Goal: Information Seeking & Learning: Learn about a topic

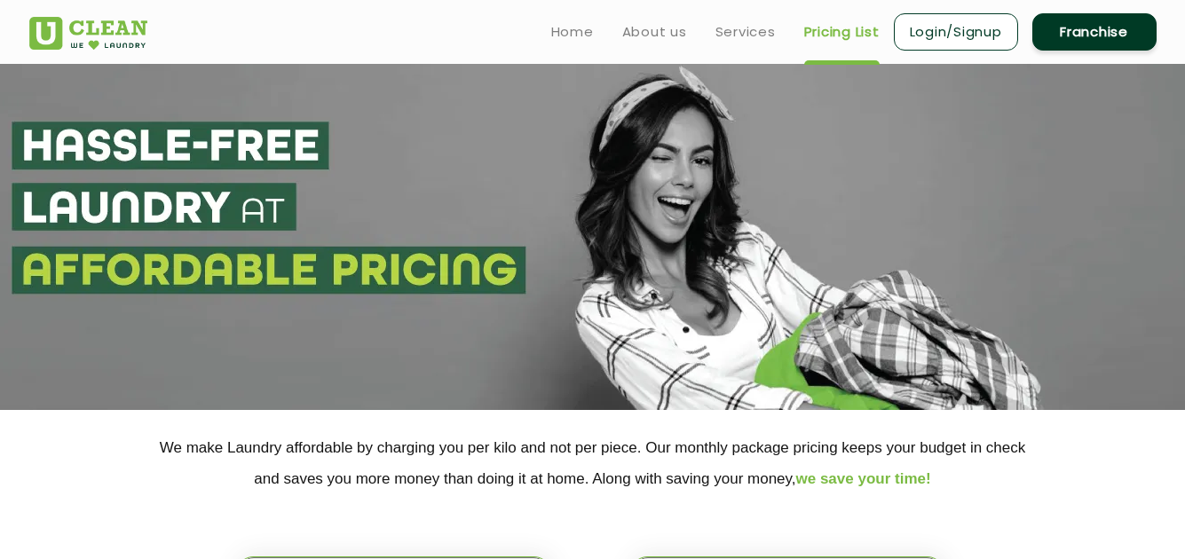
select select "6"
select select "356"
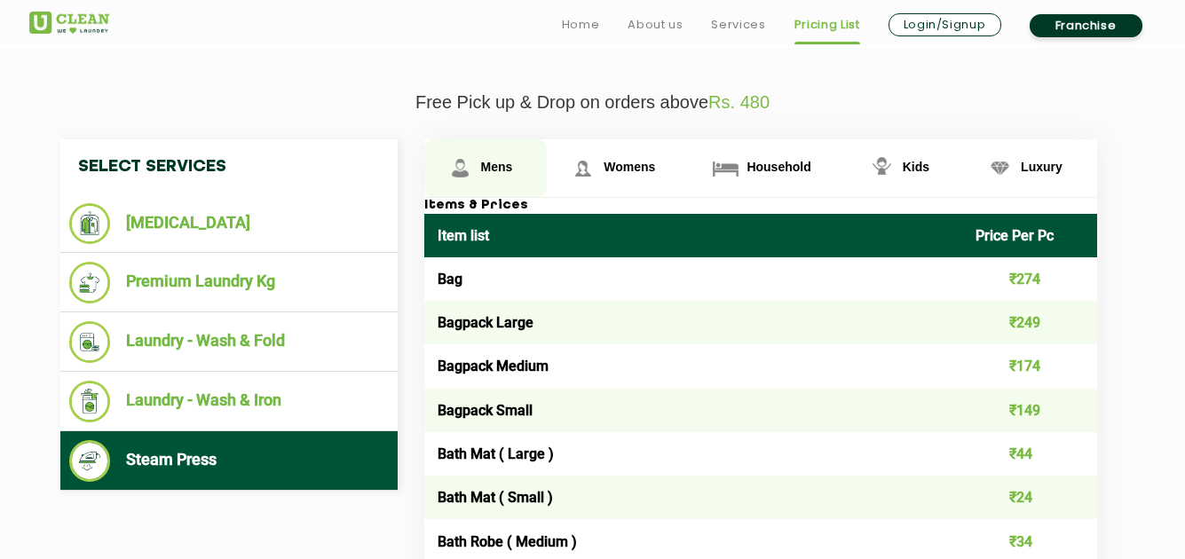
scroll to position [607, 0]
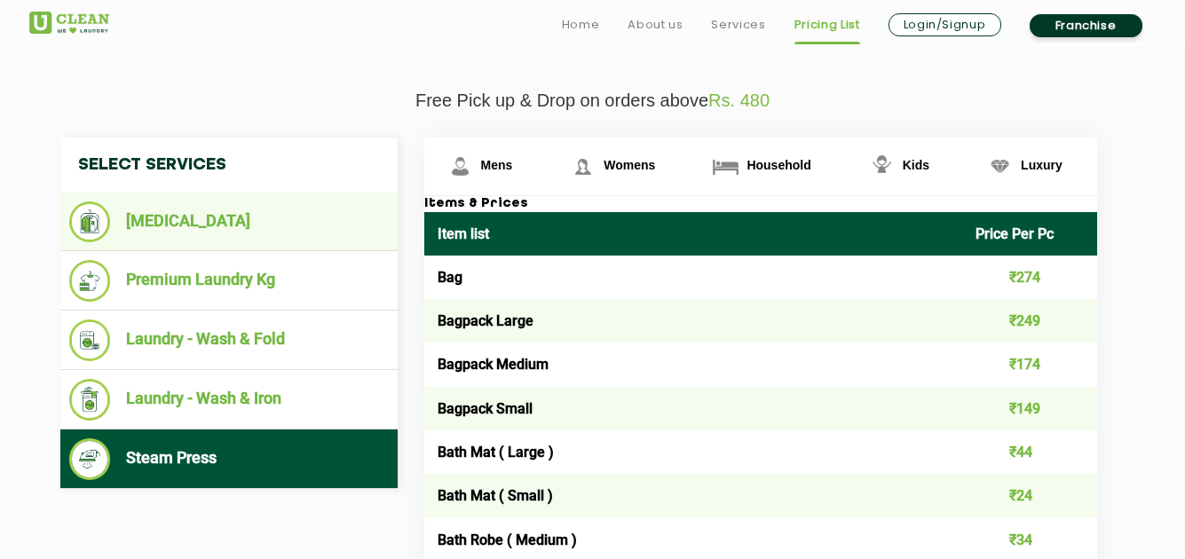
click at [245, 224] on li "[MEDICAL_DATA]" at bounding box center [228, 221] width 319 height 41
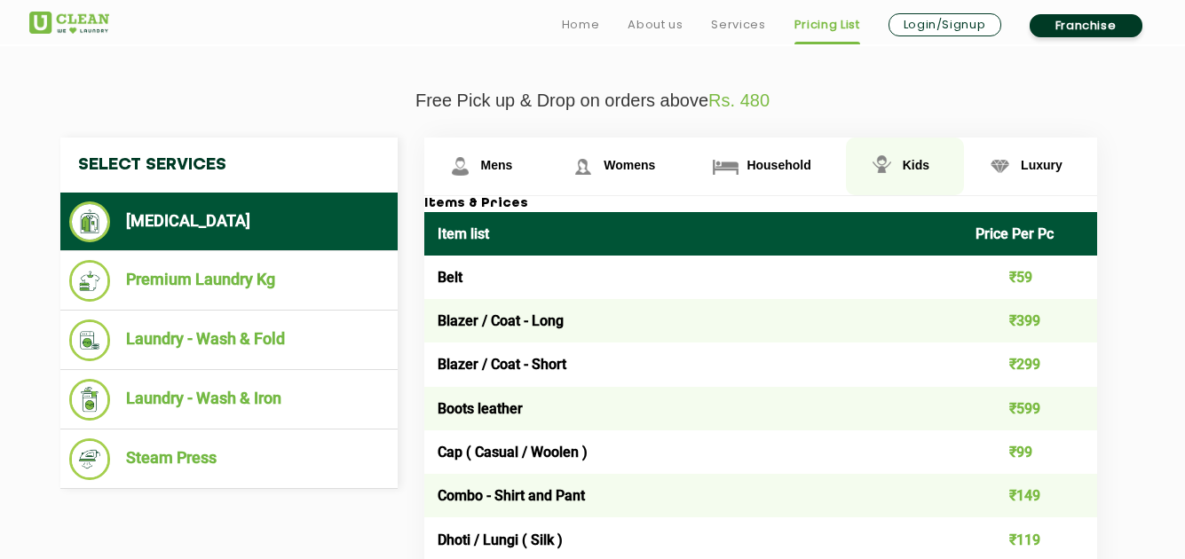
click at [548, 161] on link "Kids" at bounding box center [485, 167] width 123 height 58
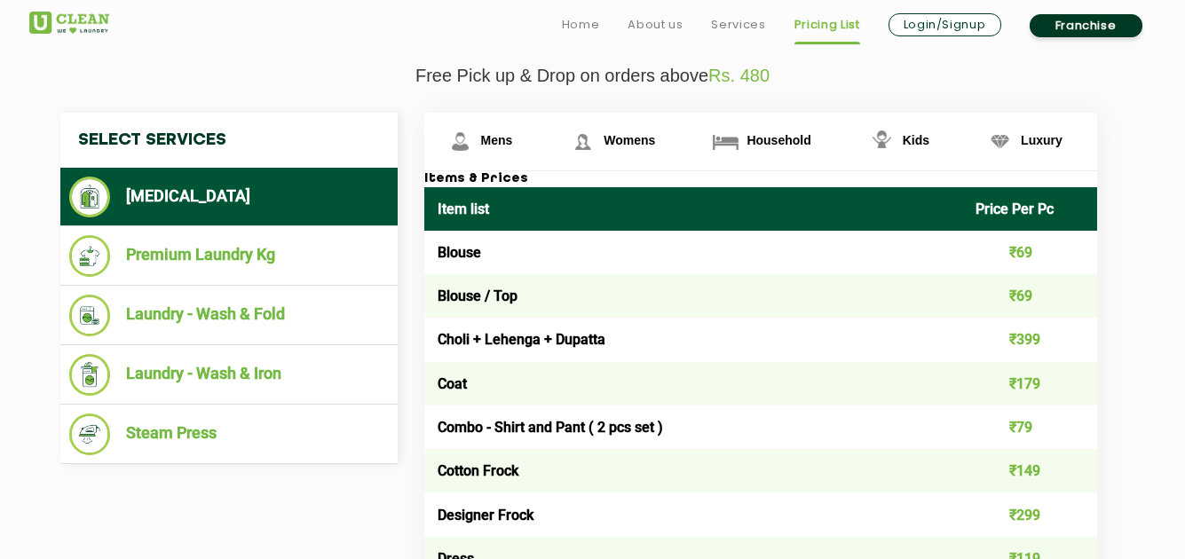
scroll to position [645, 0]
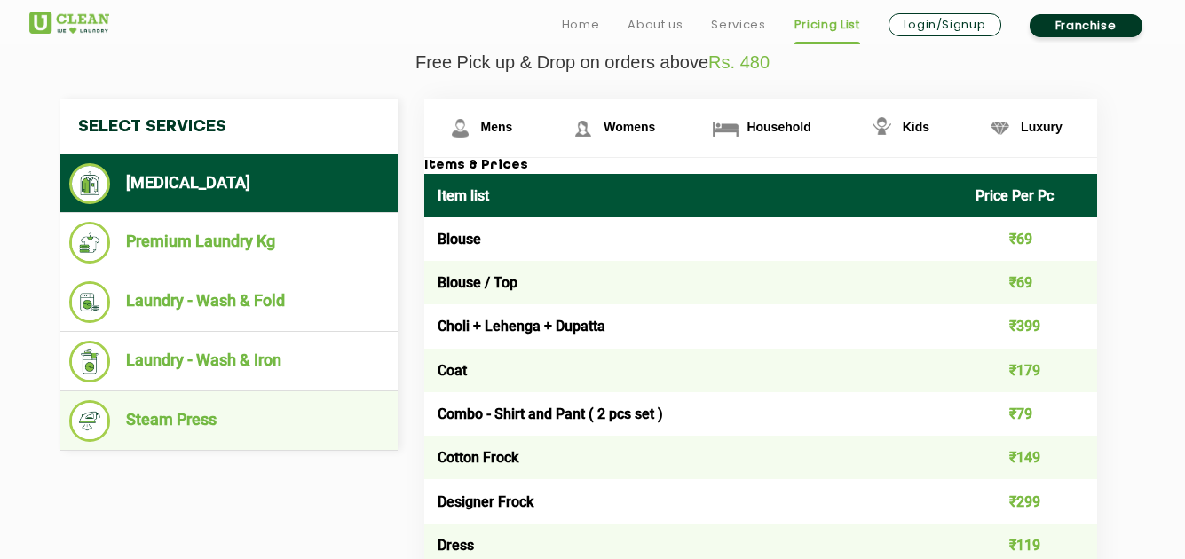
click at [204, 419] on li "Steam Press" at bounding box center [228, 421] width 319 height 42
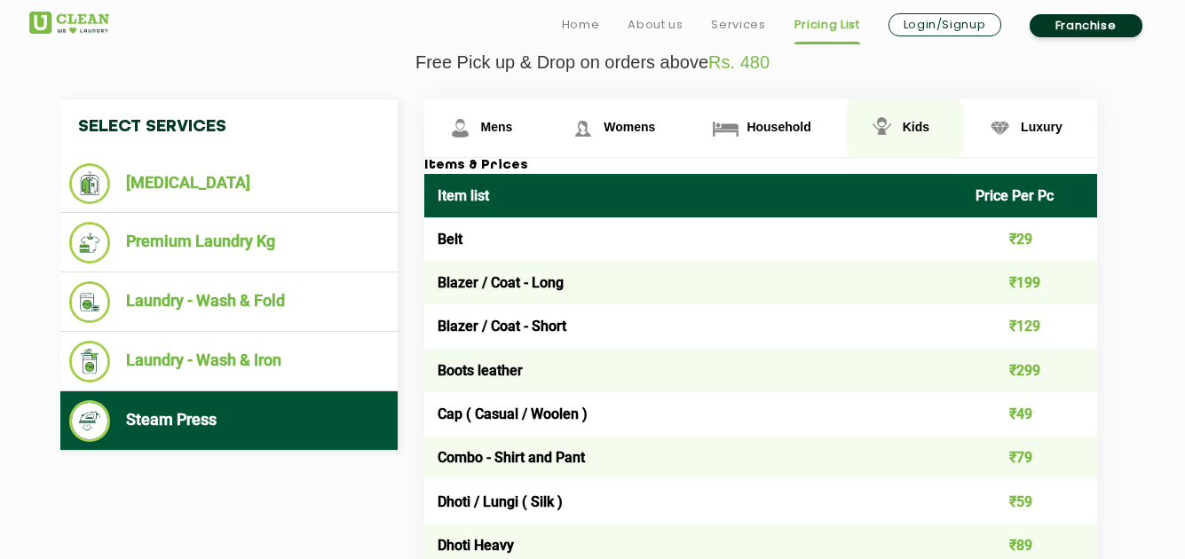
click at [476, 122] on img at bounding box center [460, 128] width 31 height 31
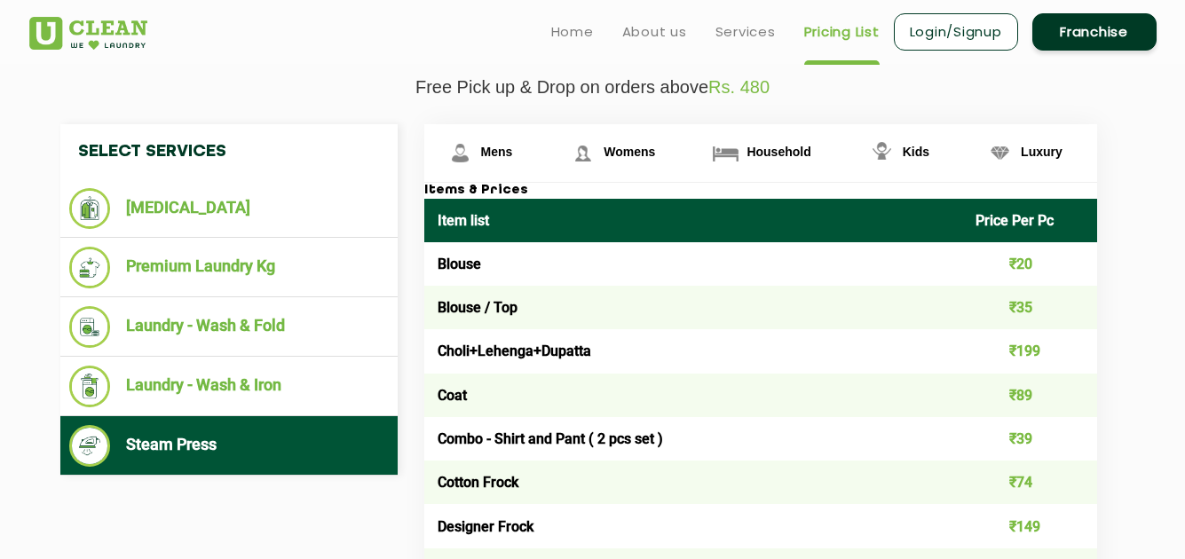
scroll to position [619, 0]
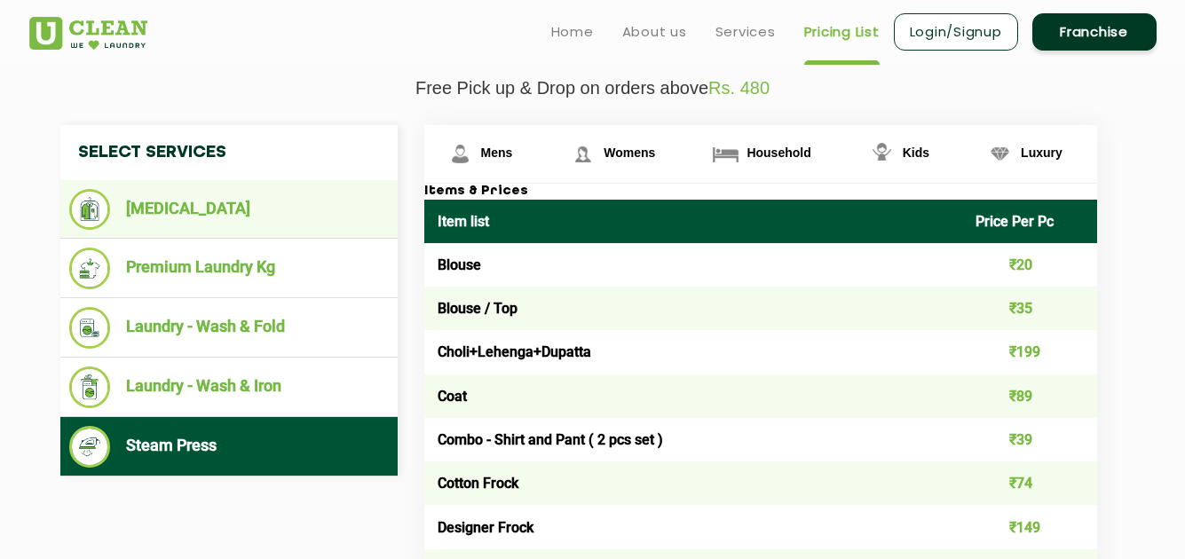
click at [259, 207] on li "[MEDICAL_DATA]" at bounding box center [228, 209] width 319 height 41
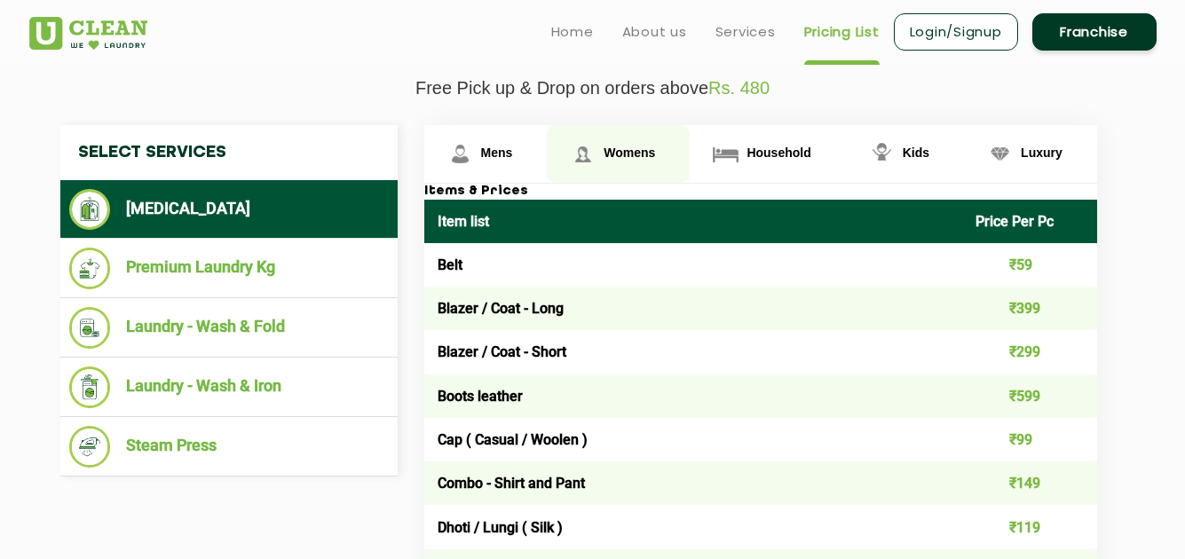
click at [548, 164] on link "Womens" at bounding box center [485, 154] width 123 height 58
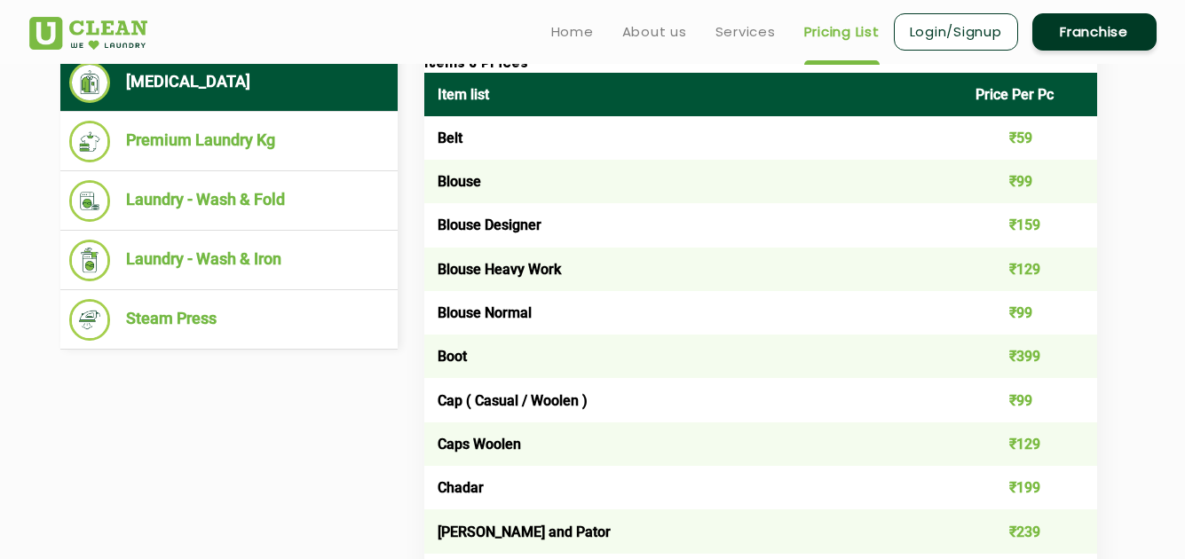
scroll to position [741, 0]
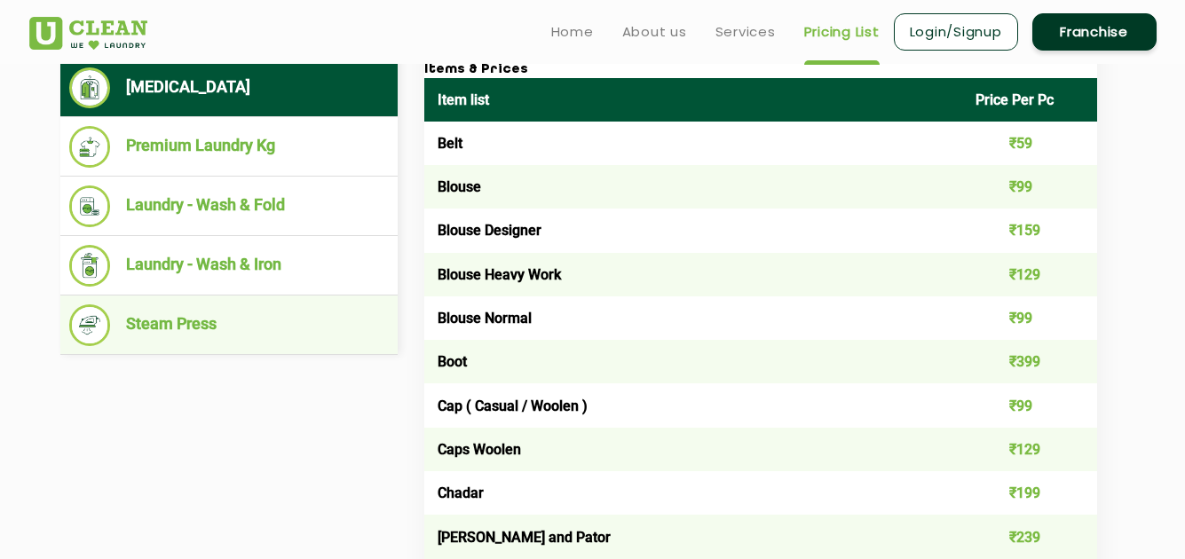
click at [226, 311] on li "Steam Press" at bounding box center [228, 325] width 319 height 42
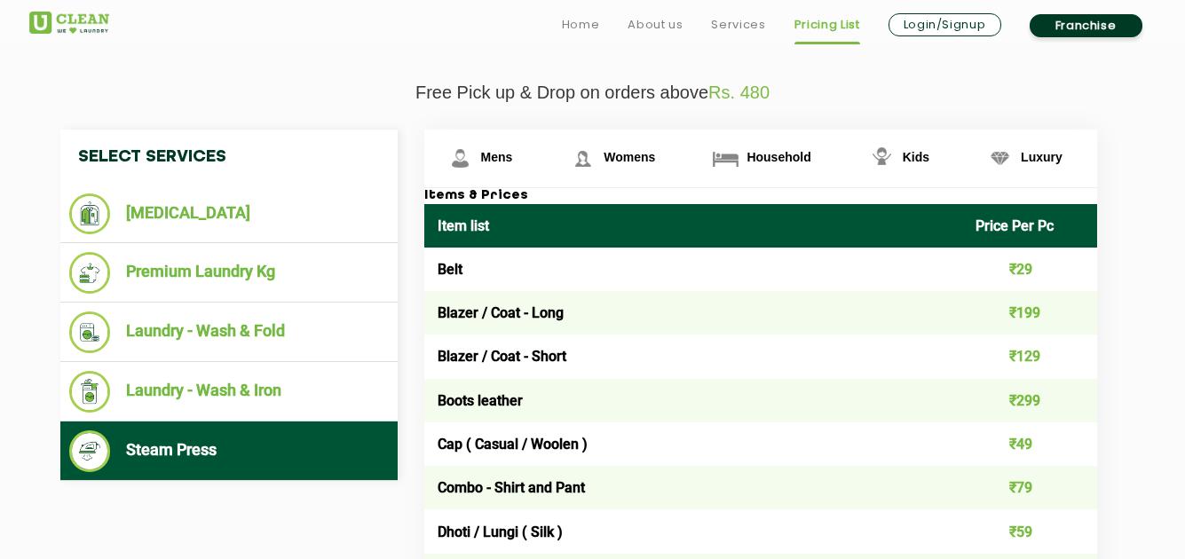
scroll to position [616, 0]
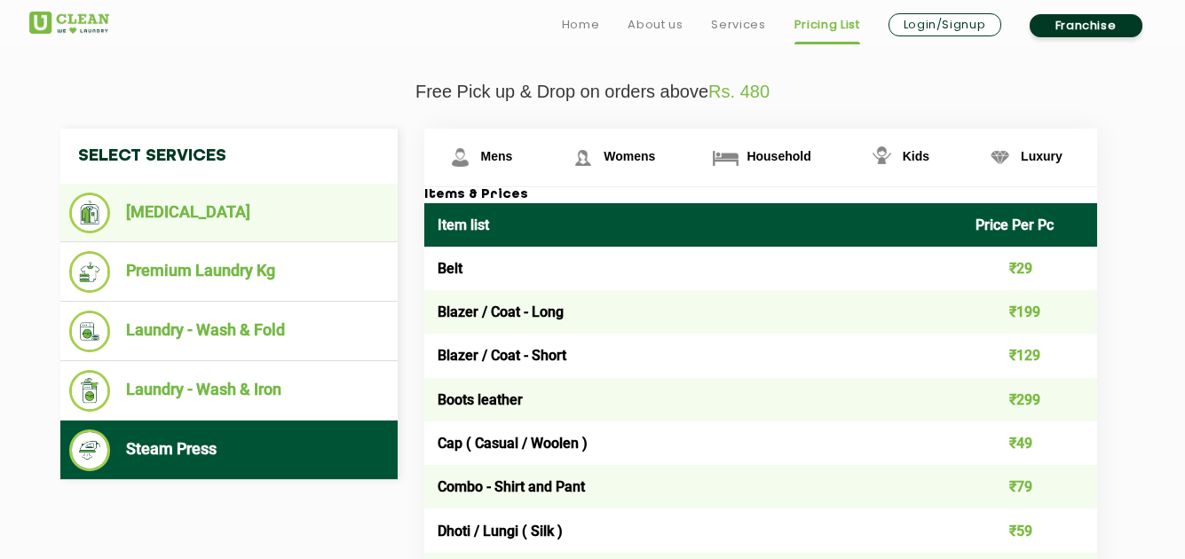
click at [199, 210] on li "[MEDICAL_DATA]" at bounding box center [228, 213] width 319 height 41
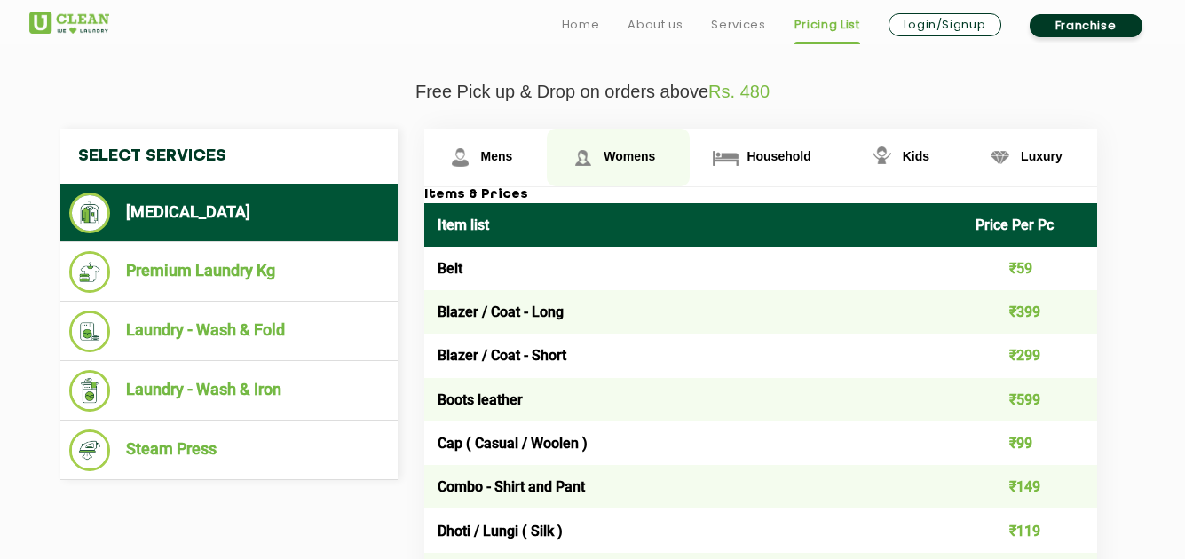
click at [513, 161] on span "Womens" at bounding box center [497, 156] width 32 height 14
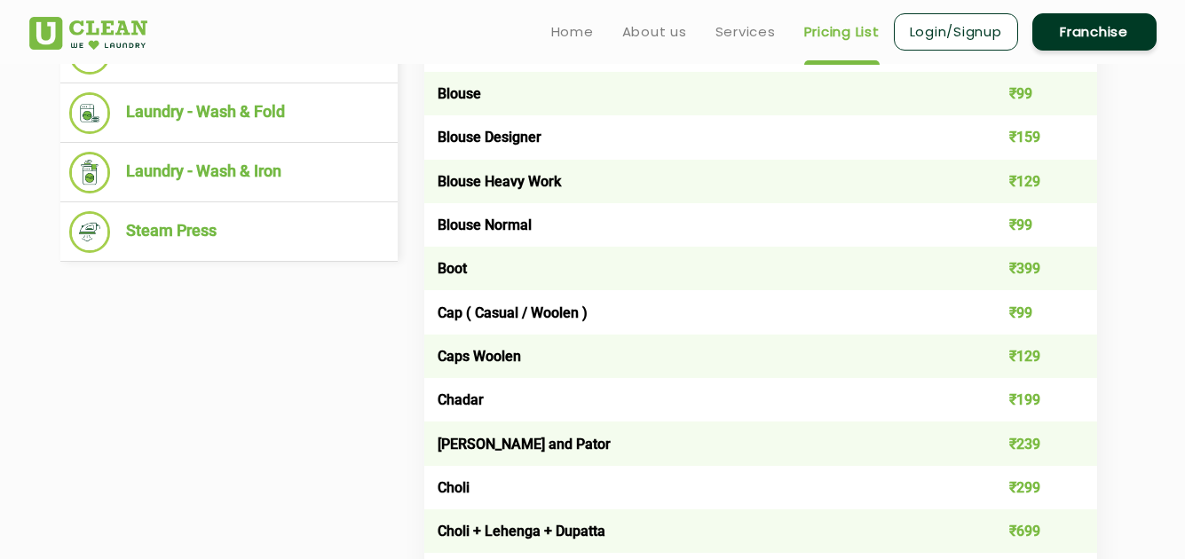
scroll to position [833, 0]
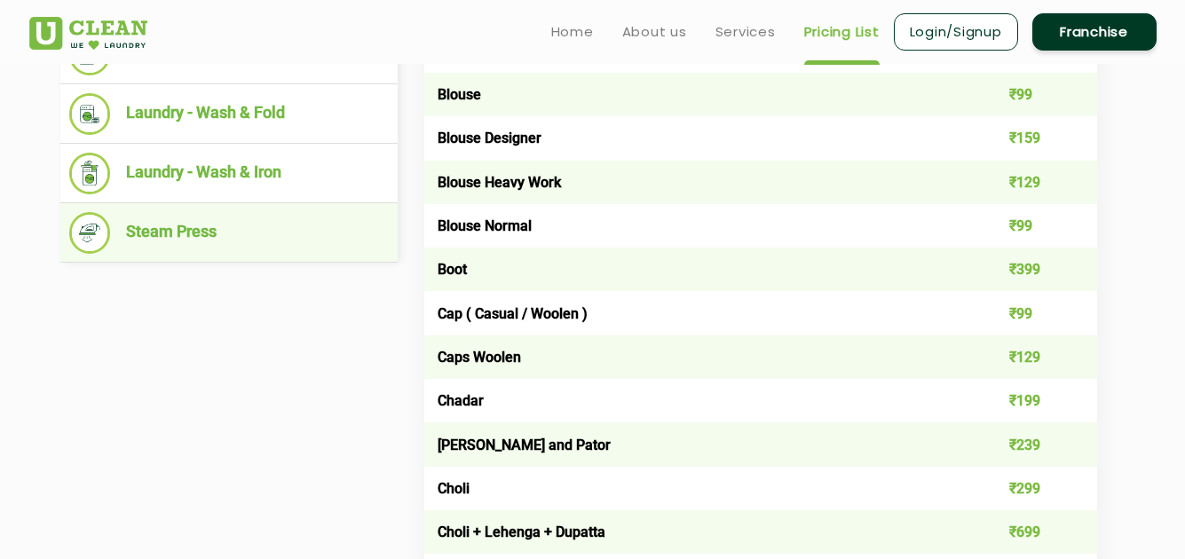
click at [197, 245] on li "Steam Press" at bounding box center [228, 233] width 319 height 42
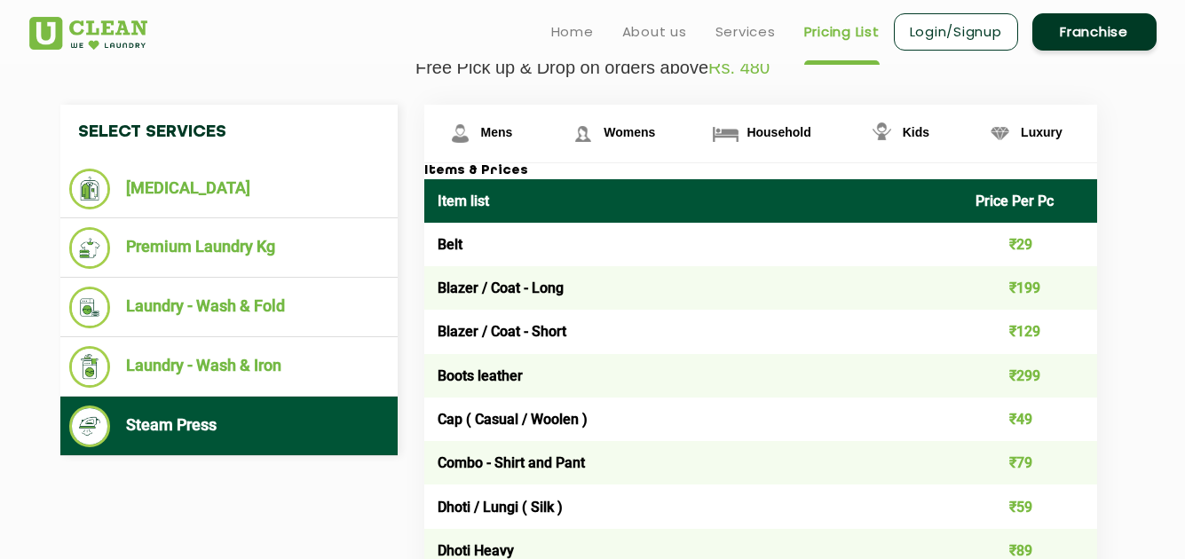
scroll to position [639, 0]
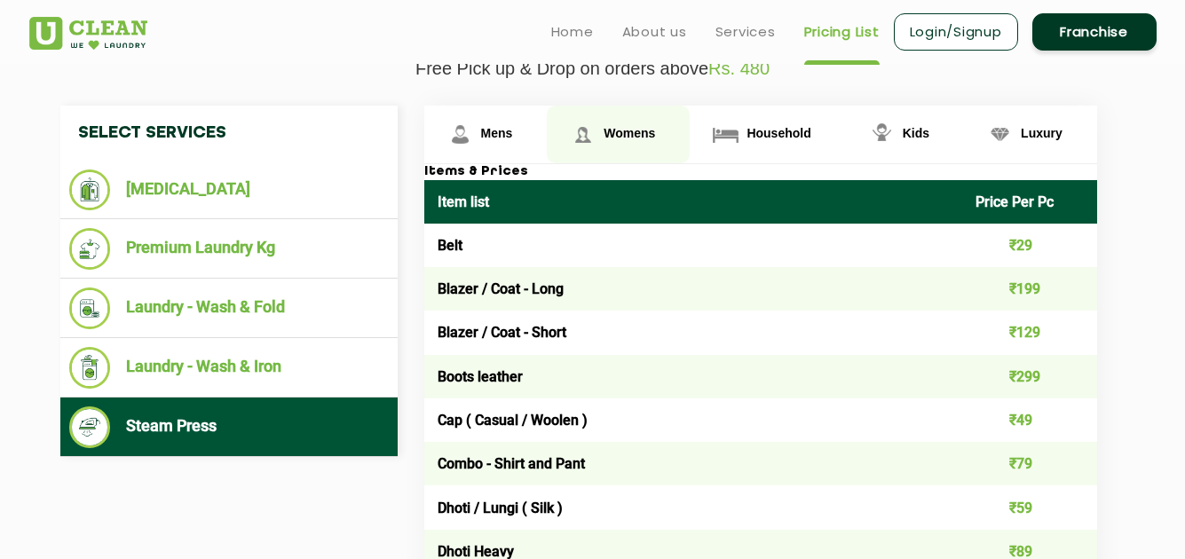
click at [513, 126] on span "Womens" at bounding box center [497, 133] width 32 height 14
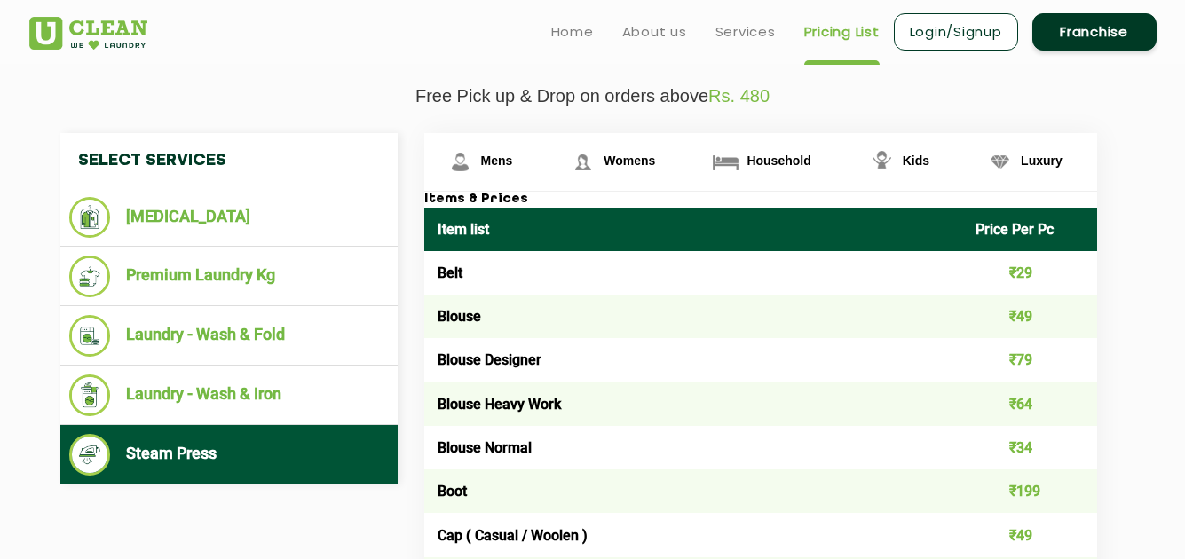
scroll to position [609, 0]
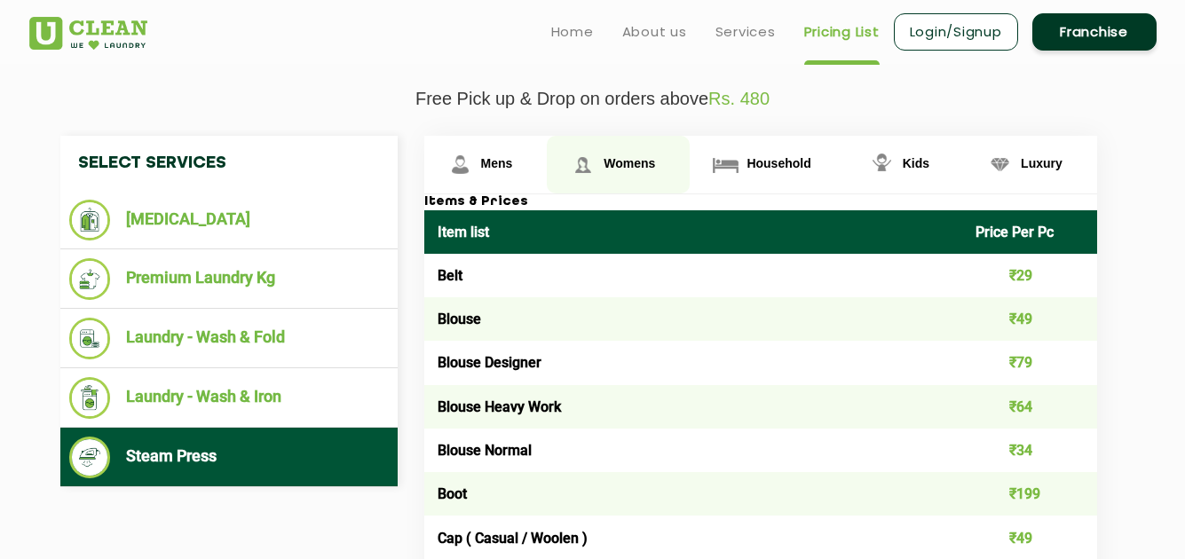
click at [618, 169] on span "Womens" at bounding box center [628, 163] width 51 height 14
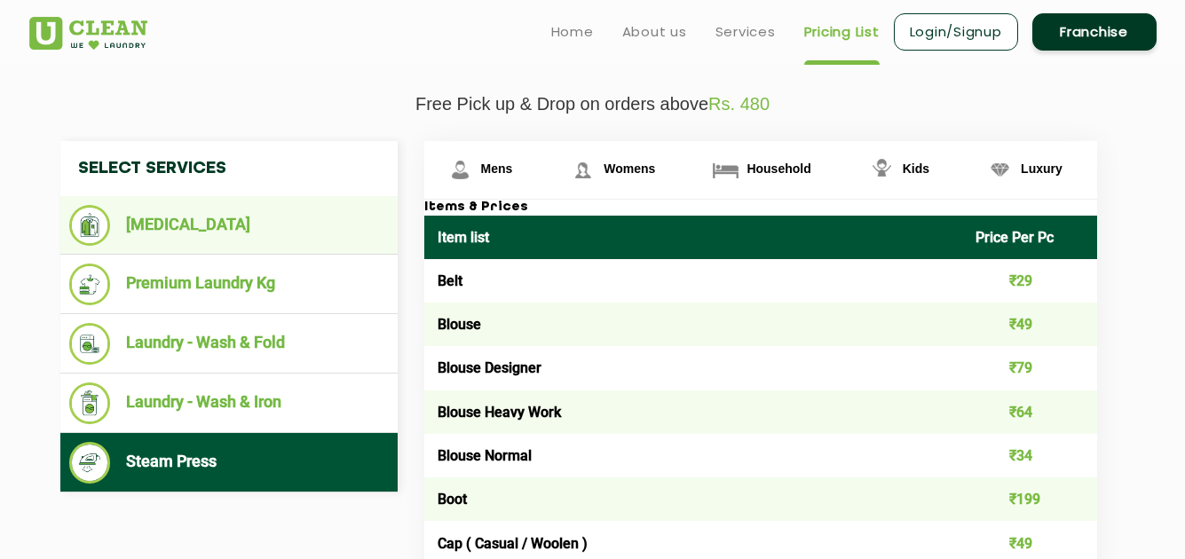
scroll to position [603, 0]
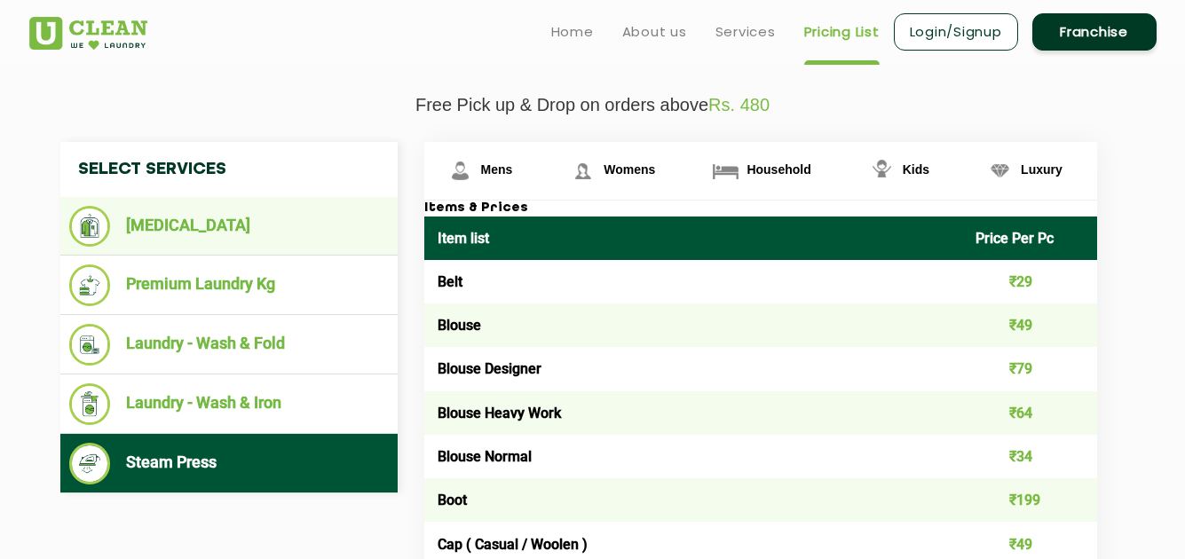
click at [209, 221] on li "[MEDICAL_DATA]" at bounding box center [228, 226] width 319 height 41
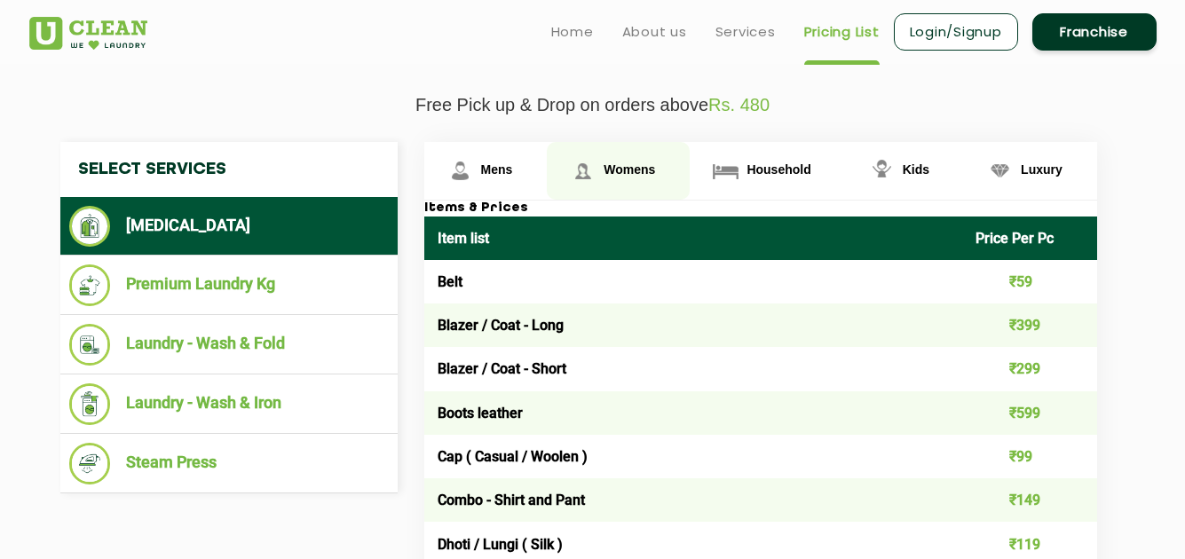
click at [513, 169] on span "Womens" at bounding box center [497, 169] width 32 height 14
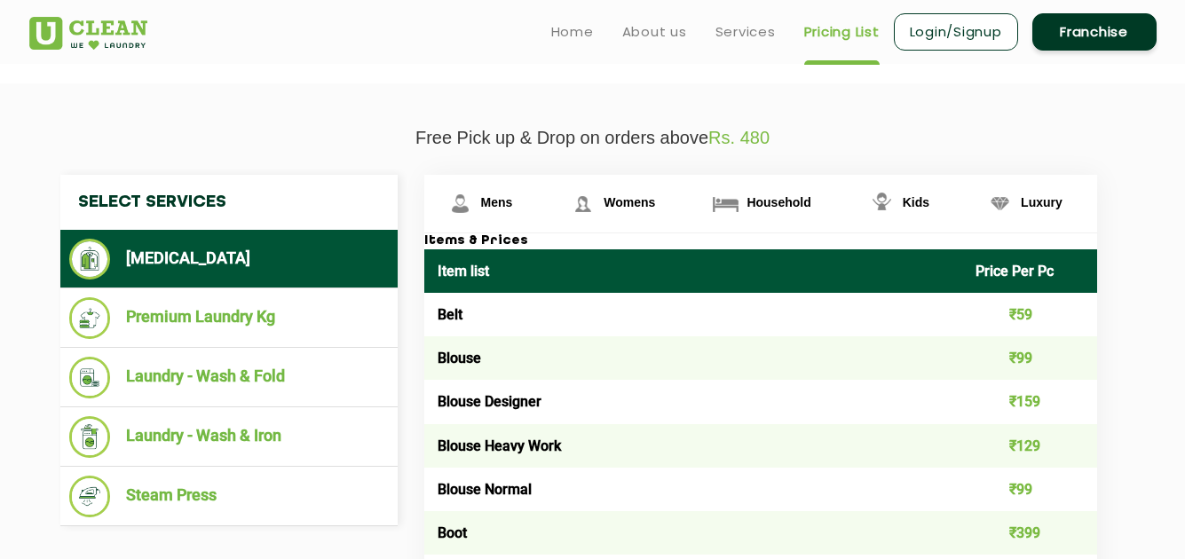
scroll to position [538, 0]
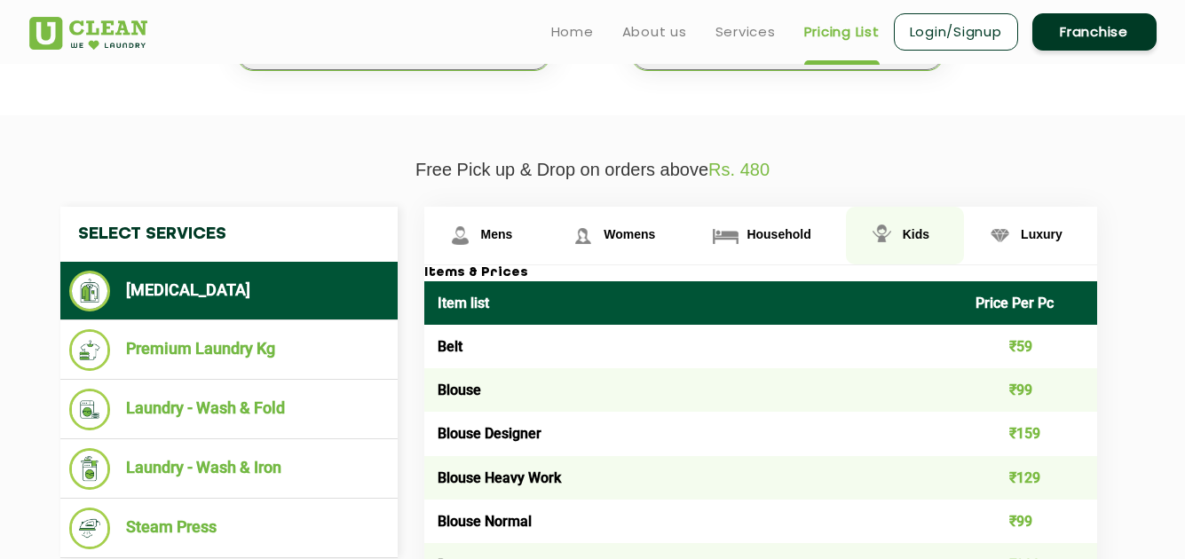
click at [513, 233] on span "Kids" at bounding box center [497, 234] width 32 height 14
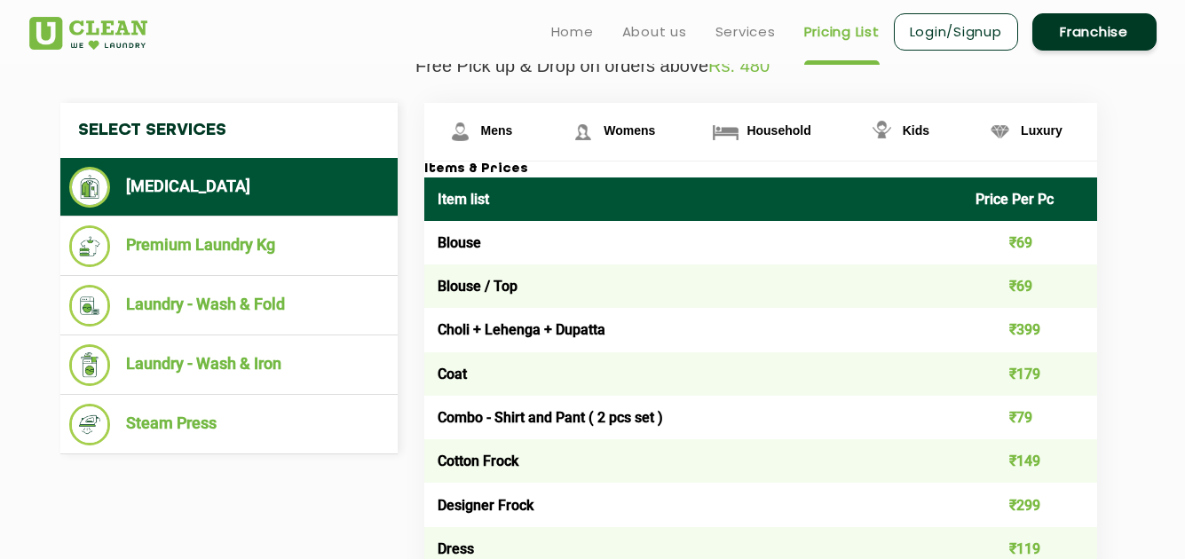
scroll to position [641, 0]
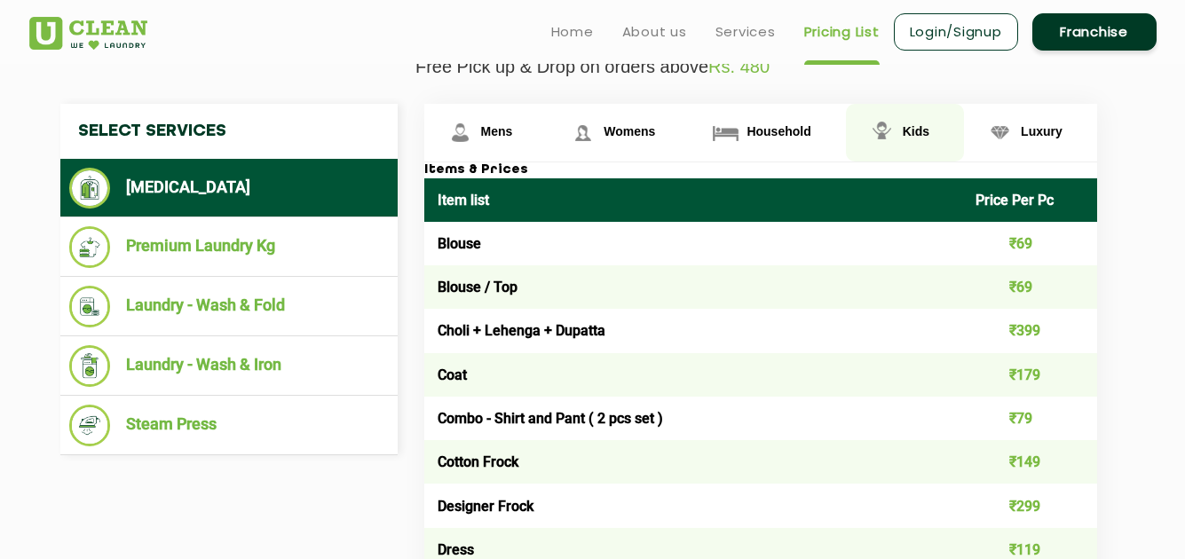
click at [899, 142] on link "Kids" at bounding box center [905, 133] width 118 height 58
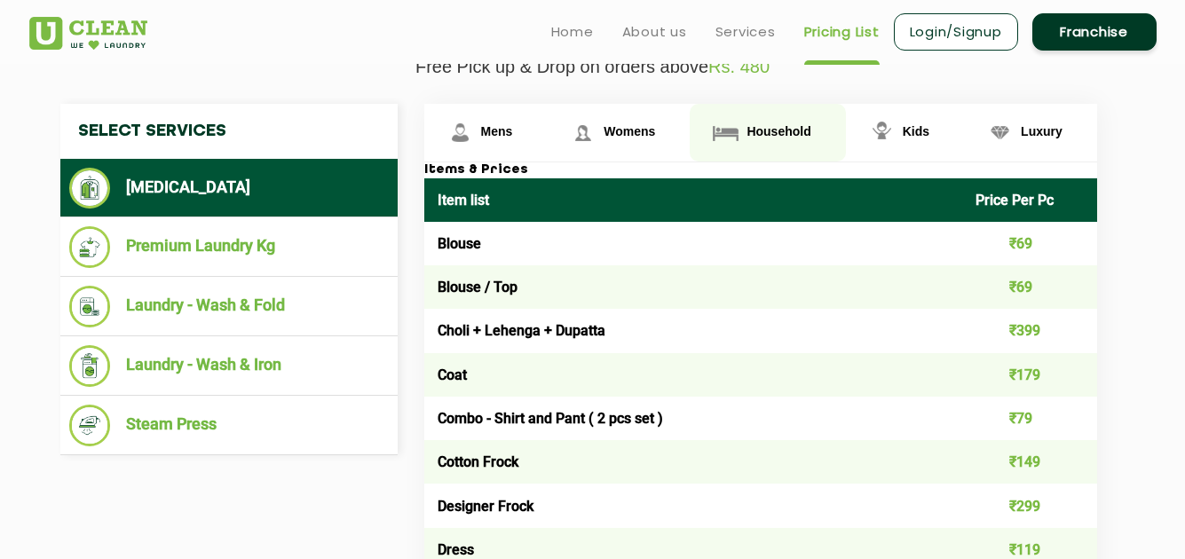
click at [513, 130] on span "Household" at bounding box center [497, 131] width 32 height 14
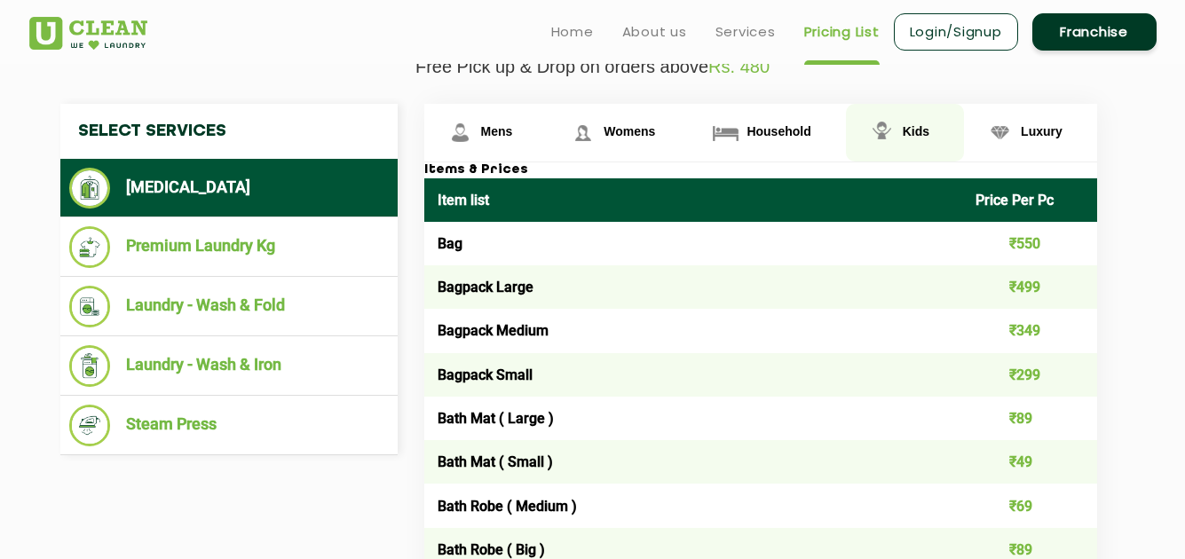
click at [513, 138] on span "Kids" at bounding box center [497, 131] width 32 height 14
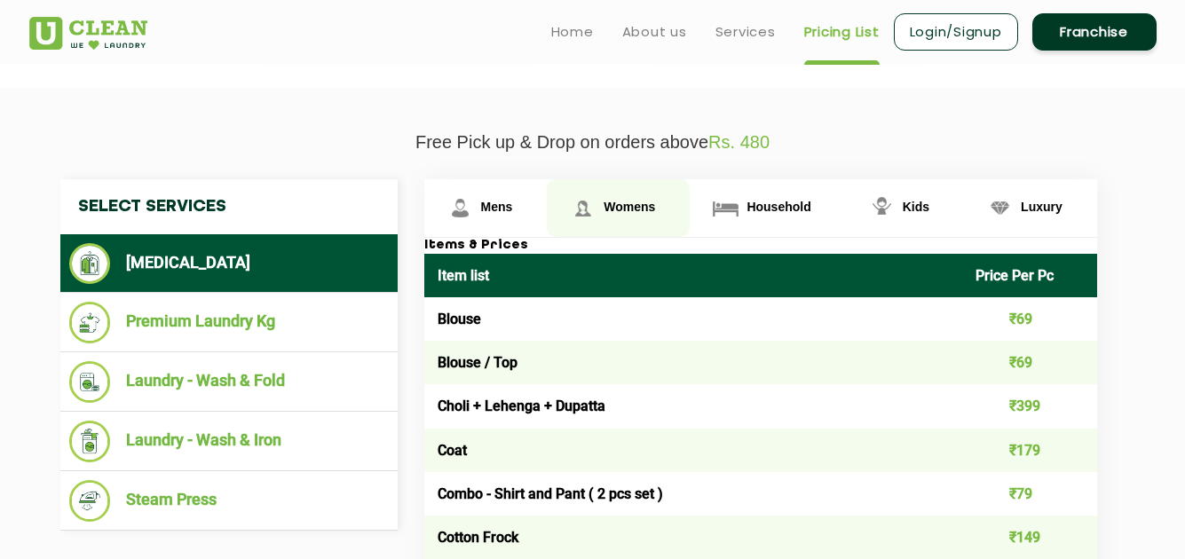
scroll to position [564, 0]
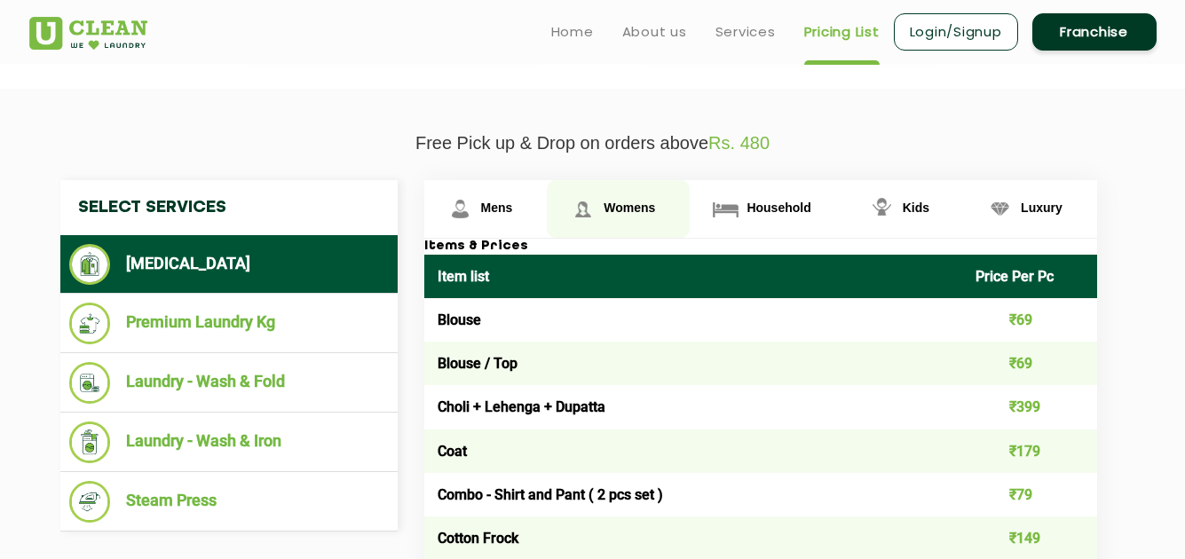
click at [513, 209] on span "Womens" at bounding box center [497, 208] width 32 height 14
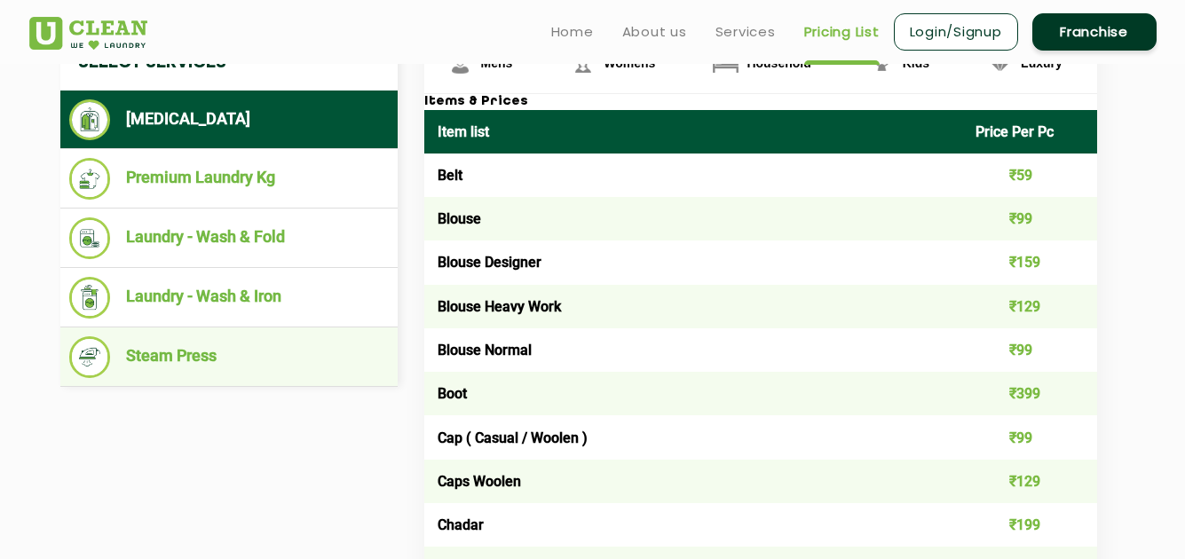
scroll to position [705, 0]
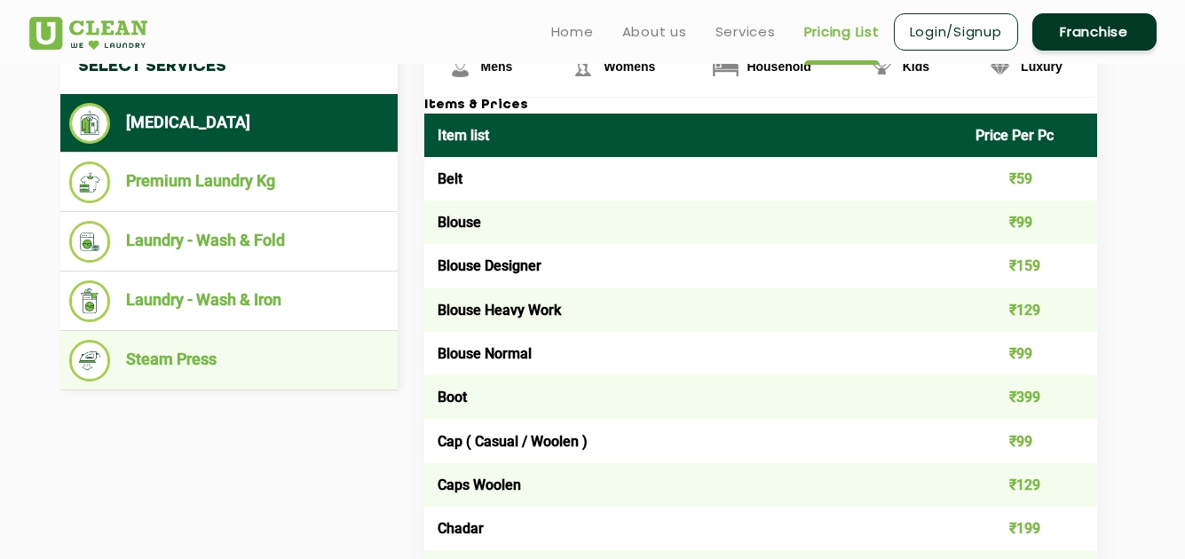
click at [181, 352] on li "Steam Press" at bounding box center [228, 361] width 319 height 42
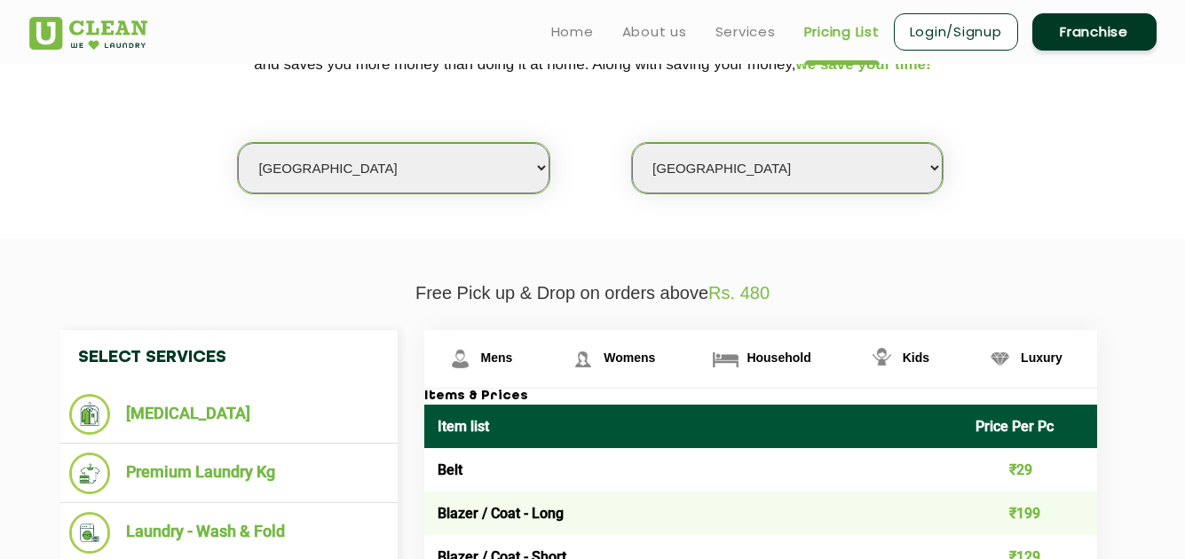
scroll to position [413, 0]
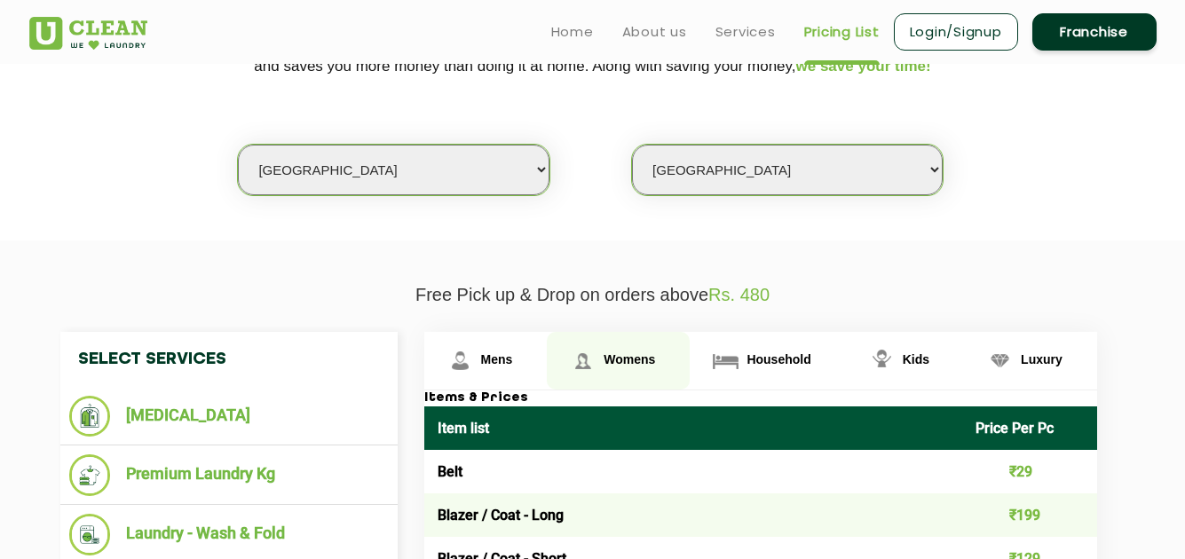
click at [513, 358] on span "Womens" at bounding box center [497, 359] width 32 height 14
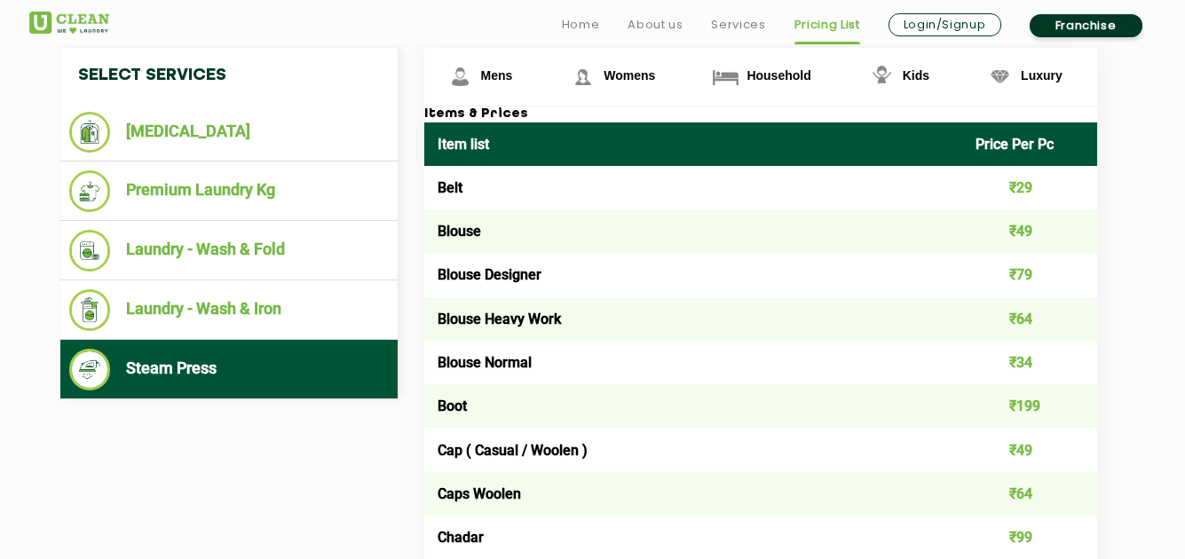
scroll to position [697, 0]
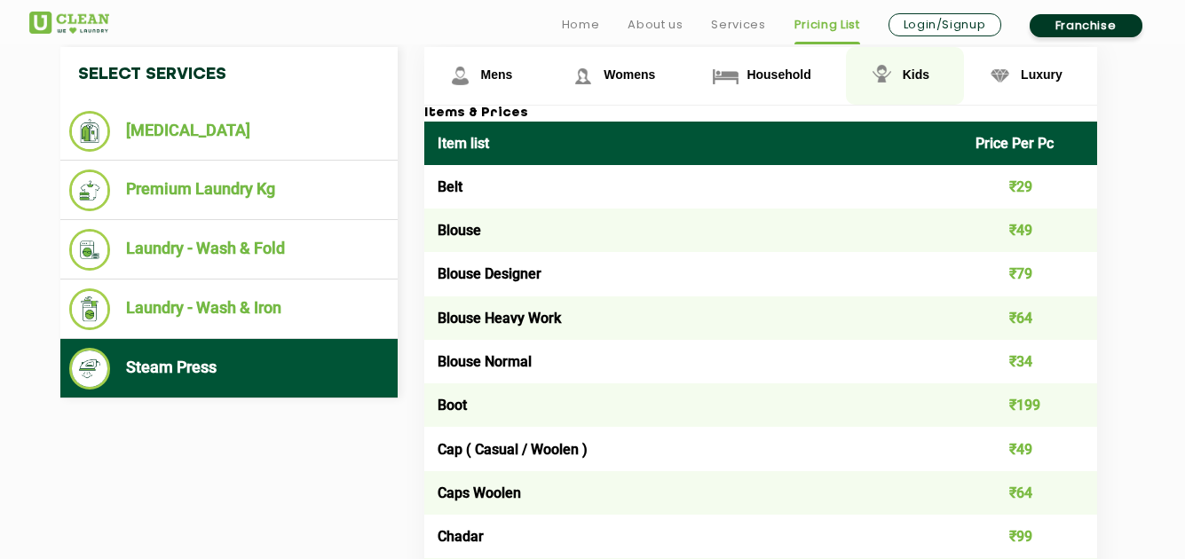
click at [548, 79] on link "Kids" at bounding box center [485, 76] width 123 height 58
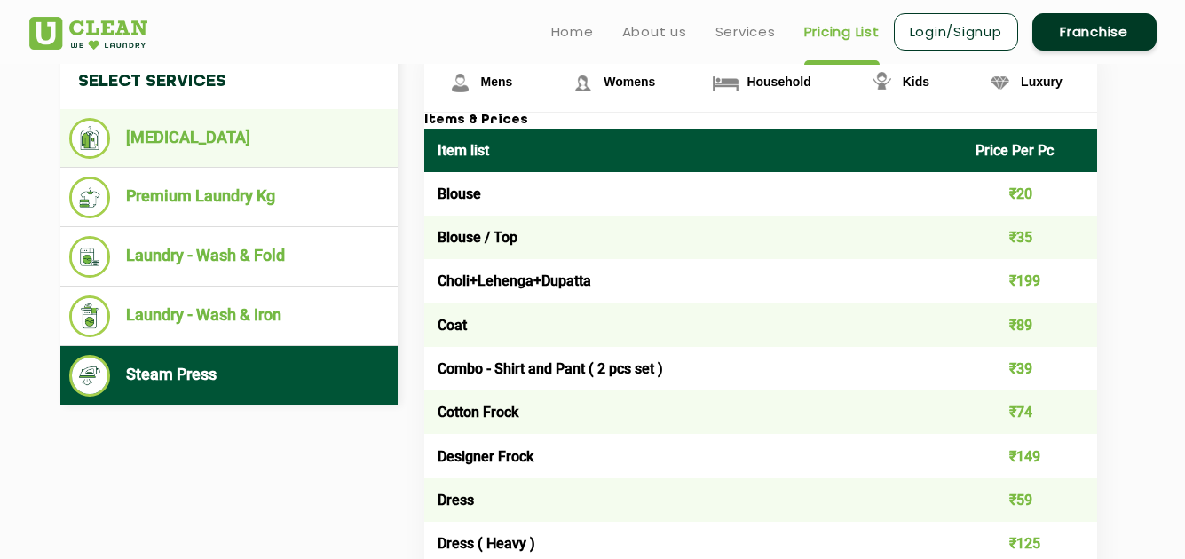
scroll to position [689, 0]
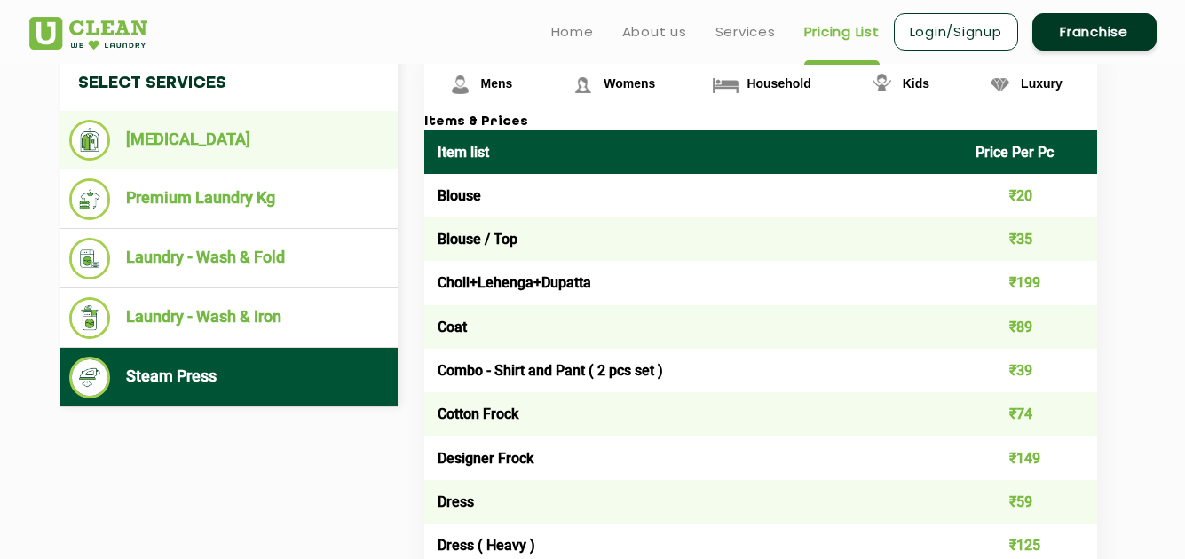
click at [185, 130] on li "[MEDICAL_DATA]" at bounding box center [228, 140] width 319 height 41
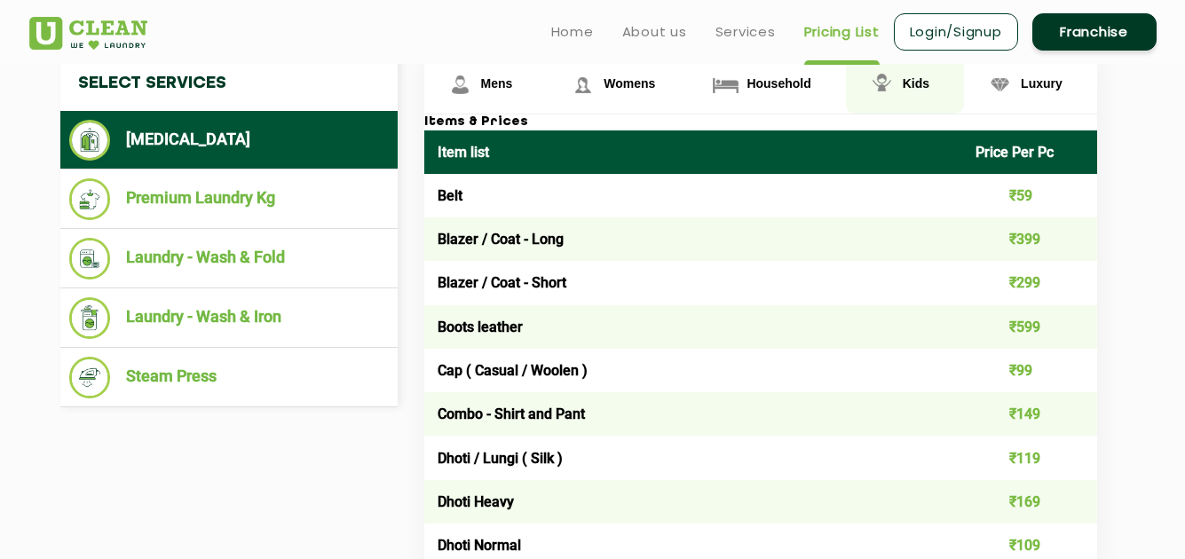
click at [548, 77] on link "Kids" at bounding box center [485, 85] width 123 height 58
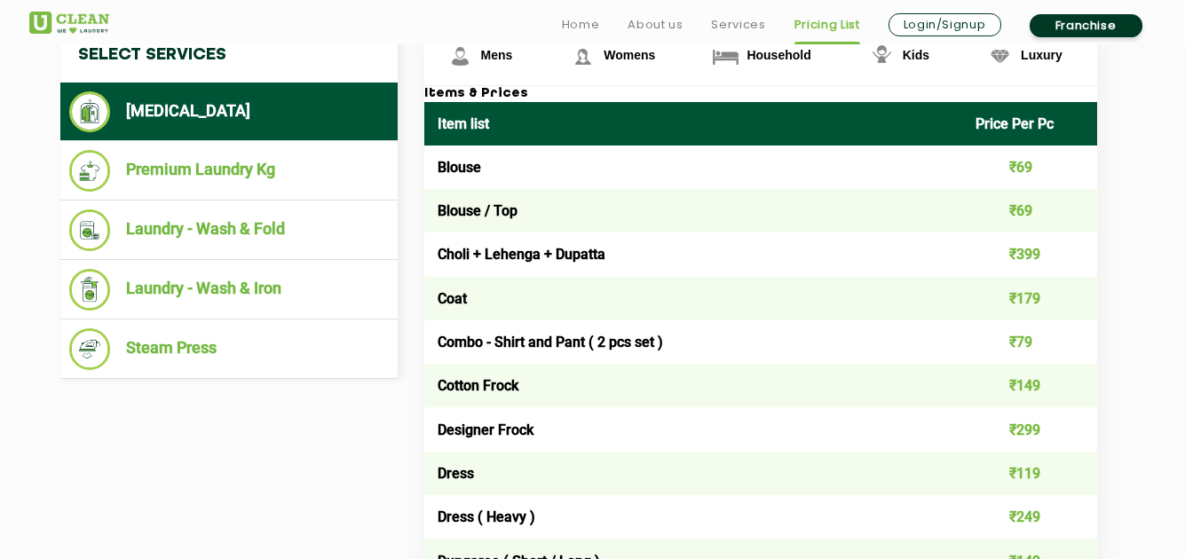
scroll to position [718, 0]
